Goal: Information Seeking & Learning: Learn about a topic

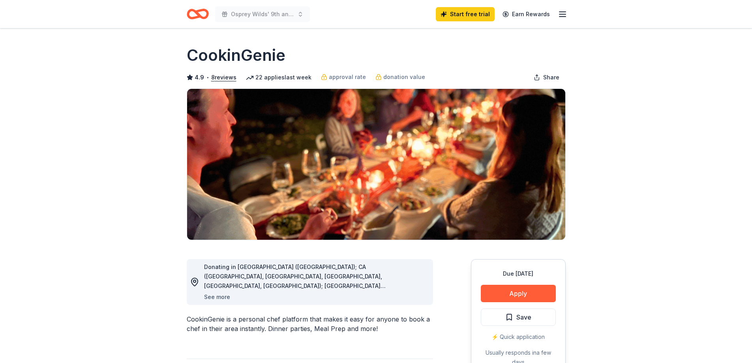
click at [219, 295] on button "See more" at bounding box center [217, 296] width 26 height 9
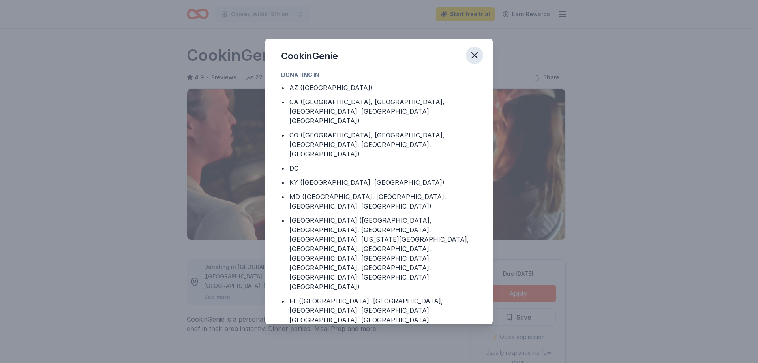
click at [475, 54] on icon "button" at bounding box center [474, 55] width 11 height 11
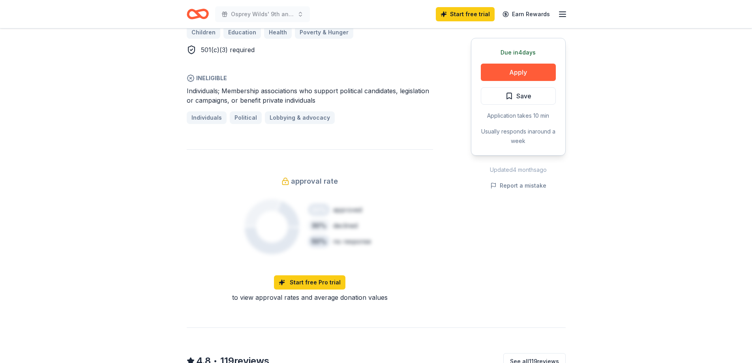
scroll to position [513, 0]
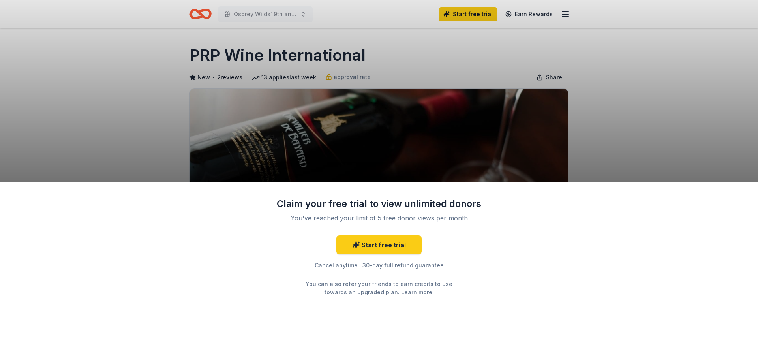
drag, startPoint x: 371, startPoint y: 55, endPoint x: 173, endPoint y: 58, distance: 198.2
click at [173, 58] on div "Claim your free trial to view unlimited donors You've reached your limit of 5 f…" at bounding box center [379, 181] width 758 height 363
drag, startPoint x: 191, startPoint y: 51, endPoint x: 327, endPoint y: 51, distance: 135.8
click at [326, 51] on div "Claim your free trial to view unlimited donors You've reached your limit of 5 f…" at bounding box center [379, 181] width 758 height 363
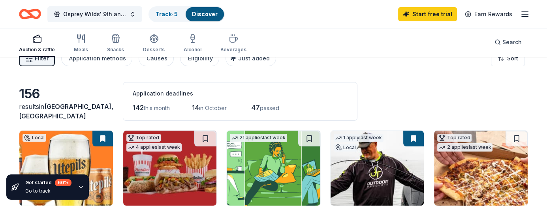
scroll to position [39, 0]
